Goal: Task Accomplishment & Management: Use online tool/utility

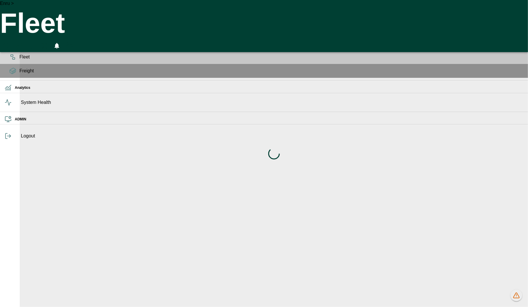
click at [19, 47] on span "Planning" at bounding box center [270, 43] width 503 height 7
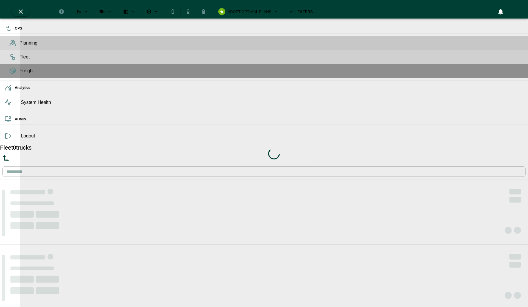
click at [17, 64] on div "Fleet" at bounding box center [264, 57] width 528 height 14
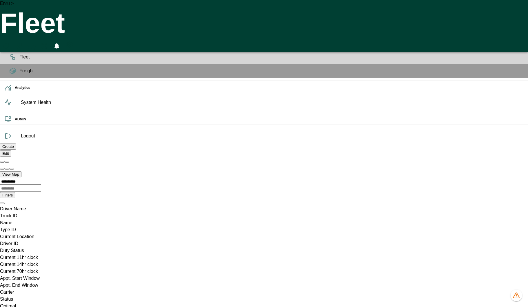
click at [18, 49] on div "Planning" at bounding box center [264, 43] width 528 height 14
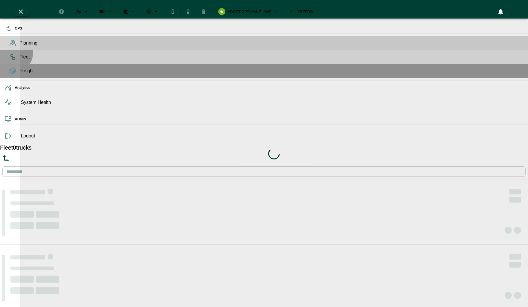
click at [13, 62] on div "Fleet" at bounding box center [264, 57] width 528 height 14
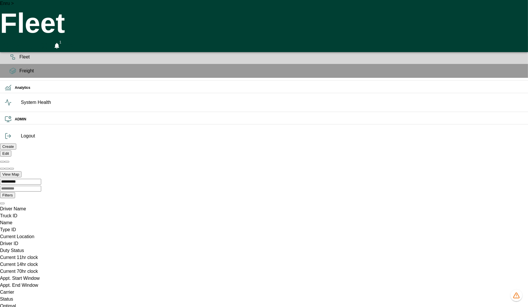
click at [164, 220] on div "Name" at bounding box center [264, 223] width 528 height 7
click at [10, 47] on icon at bounding box center [12, 43] width 7 height 7
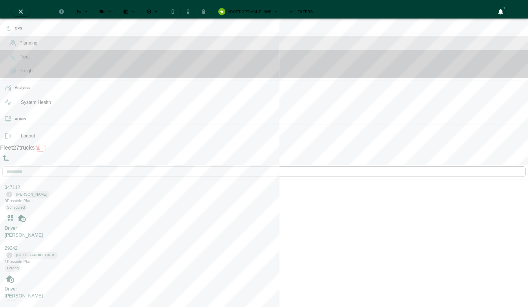
scroll to position [305, 108]
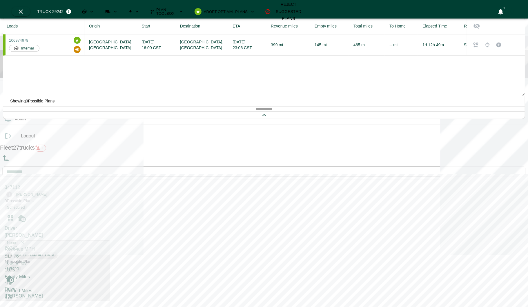
click at [81, 46] on div "106974678 Internal" at bounding box center [45, 45] width 72 height 16
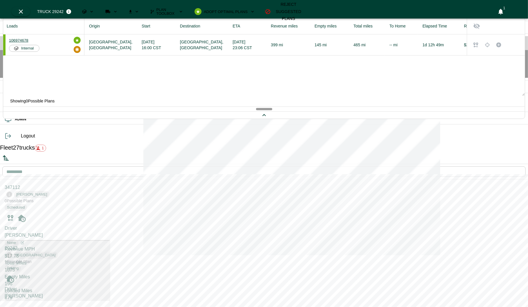
click at [28, 40] on span "106974678" at bounding box center [18, 40] width 19 height 4
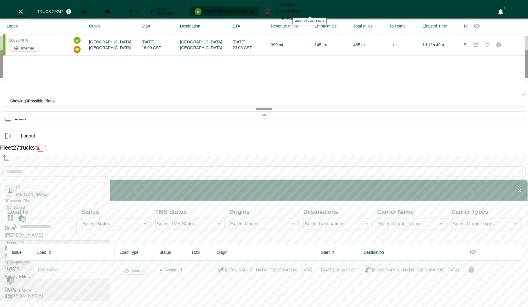
click at [247, 10] on span "Adopt Optimal Plans" at bounding box center [226, 12] width 44 height 4
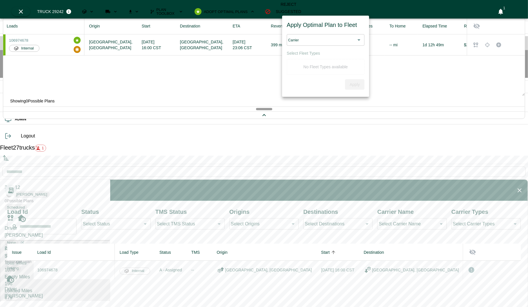
click at [115, 261] on td "106974678" at bounding box center [74, 270] width 81 height 19
click at [57, 268] on span "106974678" at bounding box center [47, 270] width 20 height 5
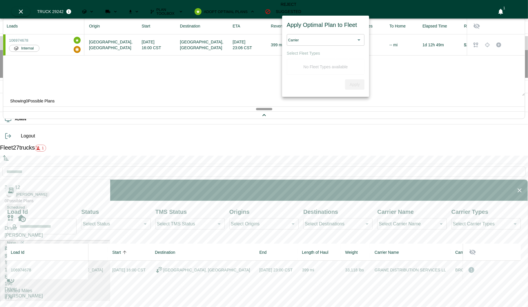
scroll to position [0, 257]
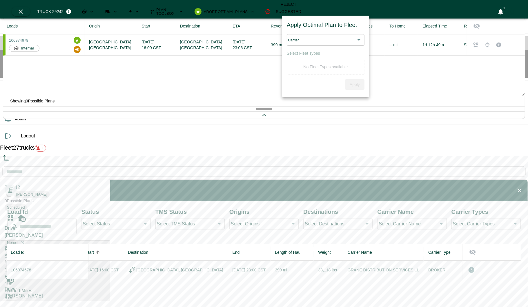
click at [139, 9] on icon "Download" at bounding box center [136, 11] width 5 height 5
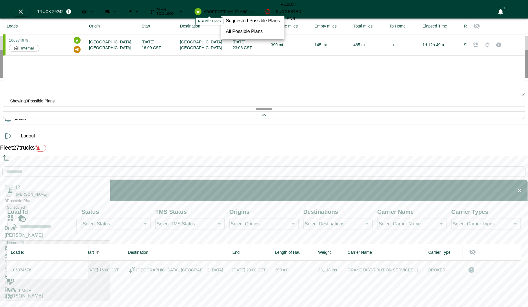
click at [117, 11] on icon "Run Plan Loads" at bounding box center [115, 12] width 3 height 2
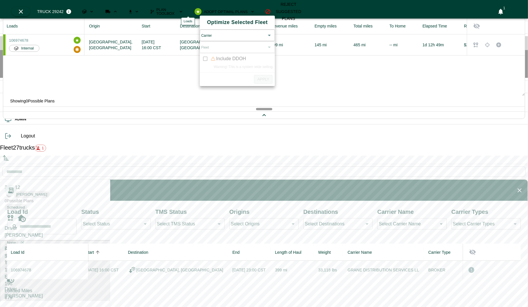
click at [94, 9] on icon "Loads" at bounding box center [91, 11] width 5 height 5
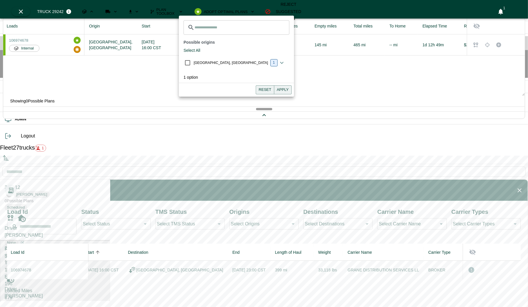
click at [94, 9] on icon "Loads" at bounding box center [91, 11] width 5 height 5
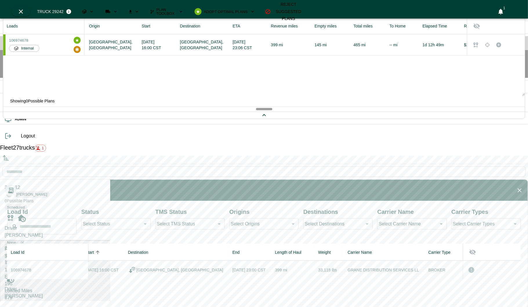
click at [31, 268] on span "106974678" at bounding box center [21, 270] width 20 height 5
click at [254, 261] on td "[DATE] 23:00 CST" at bounding box center [249, 270] width 43 height 19
click at [468, 267] on icon "Mark as Critical Load" at bounding box center [471, 270] width 6 height 6
click at [468, 267] on icon "Unmark as Critical Load" at bounding box center [471, 270] width 6 height 6
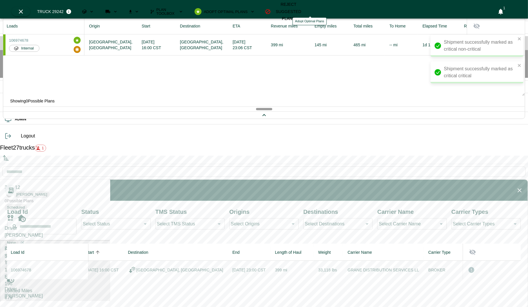
click at [255, 11] on icon "Adopt Optimal Plans" at bounding box center [252, 11] width 5 height 5
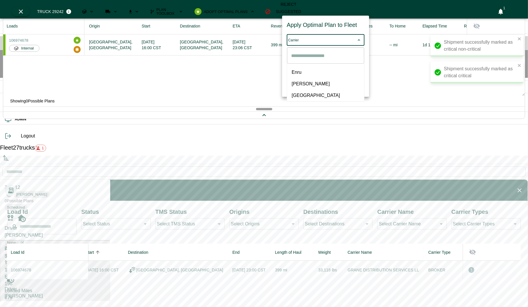
click at [321, 40] on body "Shipment successfully marked as critical non-critical Shipment successfully mar…" at bounding box center [264, 310] width 528 height 621
click at [243, 85] on div at bounding box center [264, 153] width 528 height 307
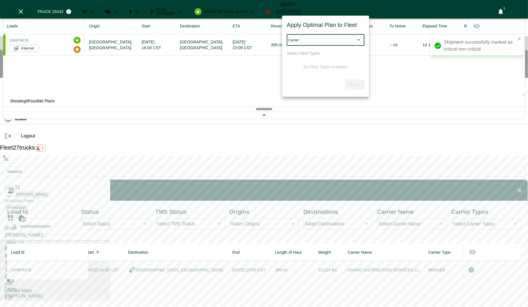
click at [55, 298] on div at bounding box center [264, 153] width 528 height 307
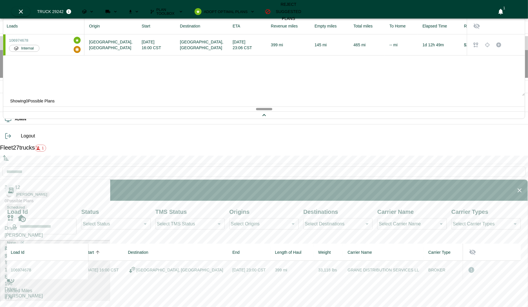
click at [55, 298] on div "Apply Optimal Plan to Fleet Carrier ​ Select Fleet Types No Fleet Types availab…" at bounding box center [264, 154] width 528 height 305
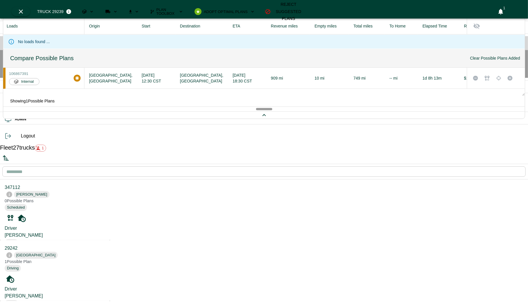
click at [81, 76] on div "106867391 Internal" at bounding box center [45, 79] width 72 height 14
click at [139, 9] on icon "Download" at bounding box center [136, 11] width 5 height 5
click at [246, 30] on li "All Possible Plans" at bounding box center [252, 31] width 63 height 10
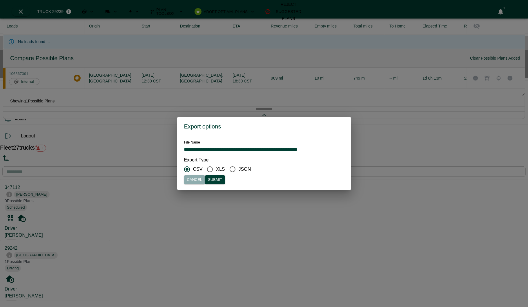
click at [205, 179] on button "Cancel" at bounding box center [194, 180] width 21 height 9
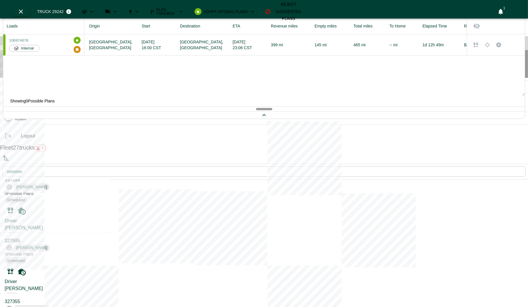
scroll to position [1315, 0]
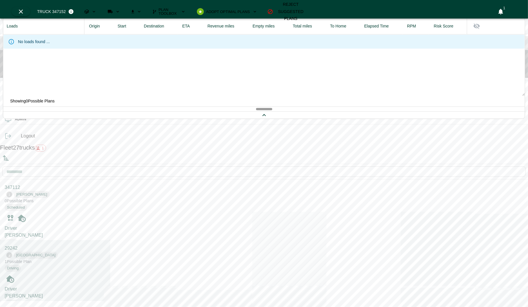
click at [50, 286] on div "Driver [PERSON_NAME] None" at bounding box center [55, 296] width 101 height 21
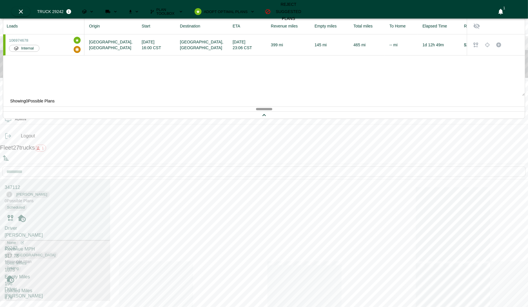
click at [59, 225] on div "Driver [PERSON_NAME] None" at bounding box center [55, 235] width 101 height 21
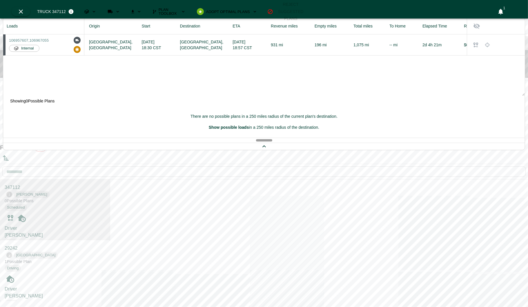
click at [81, 53] on div "106957607 , 106967055 Internal" at bounding box center [45, 45] width 72 height 16
click at [5, 63] on div "Fleet" at bounding box center [264, 57] width 528 height 14
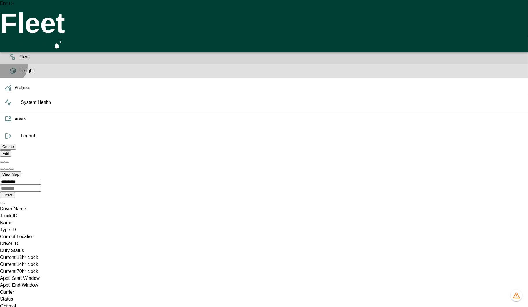
click at [8, 77] on div "Freight" at bounding box center [264, 71] width 528 height 14
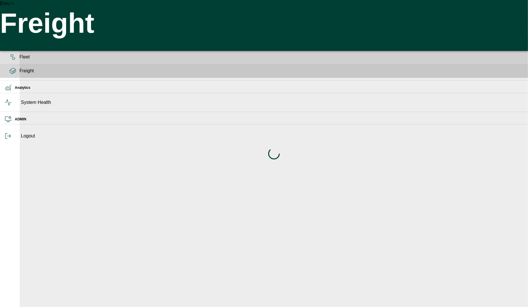
click at [10, 61] on icon at bounding box center [12, 57] width 7 height 7
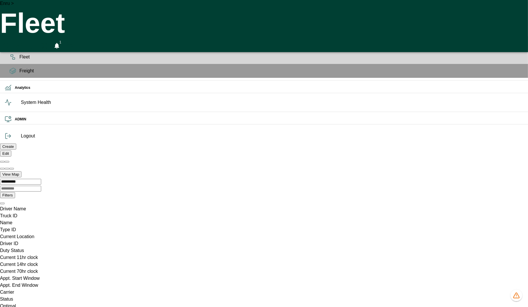
click at [13, 193] on label "Filters" at bounding box center [7, 195] width 10 height 4
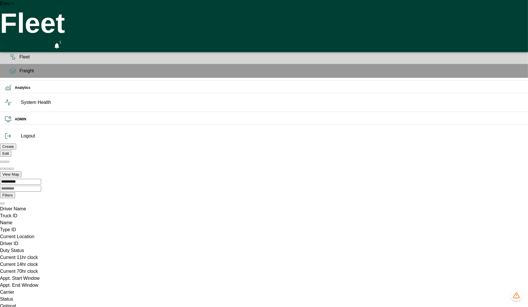
click at [9, 152] on label "Edit" at bounding box center [5, 154] width 7 height 4
